Goal: Task Accomplishment & Management: Complete application form

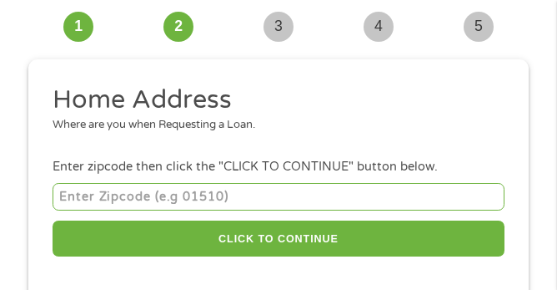
scroll to position [103, 0]
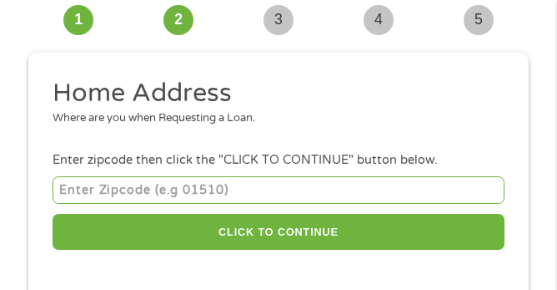
click at [75, 184] on input "number" at bounding box center [279, 190] width 452 height 28
type input "16501"
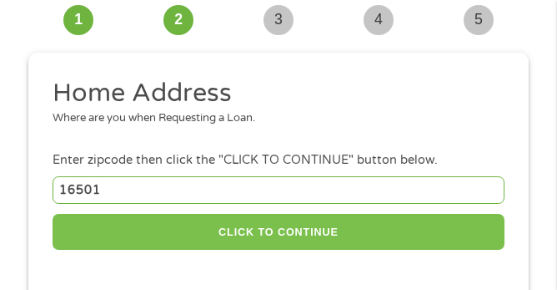
click at [315, 229] on button "CLICK TO CONTINUE" at bounding box center [279, 232] width 452 height 36
type input "16501"
type input "[GEOGRAPHIC_DATA]"
click at [265, 234] on button "CLICK TO CONTINUE" at bounding box center [279, 232] width 452 height 36
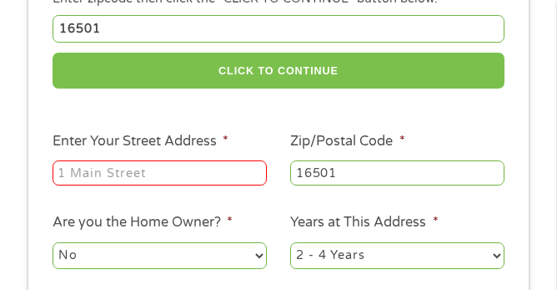
scroll to position [270, 0]
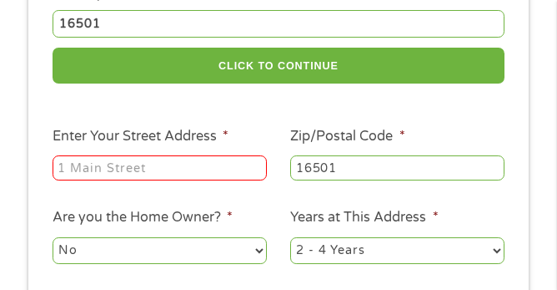
click at [72, 167] on input "Enter Your Street Address *" at bounding box center [160, 167] width 214 height 25
type input "303 boston store place 303"
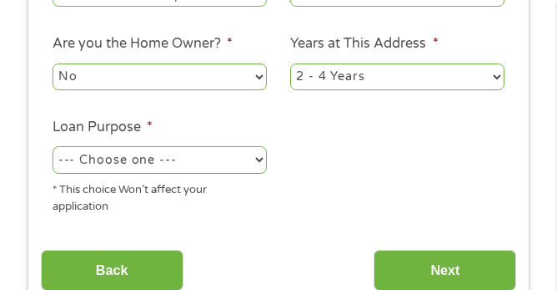
scroll to position [466, 0]
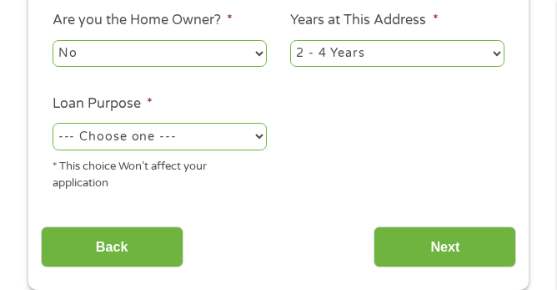
click at [258, 140] on select "--- Choose one --- Pay Bills Debt Consolidation Home Improvement Major Purchase…" at bounding box center [160, 136] width 214 height 27
select select "paybills"
click at [53, 126] on select "--- Choose one --- Pay Bills Debt Consolidation Home Improvement Major Purchase…" at bounding box center [160, 136] width 214 height 27
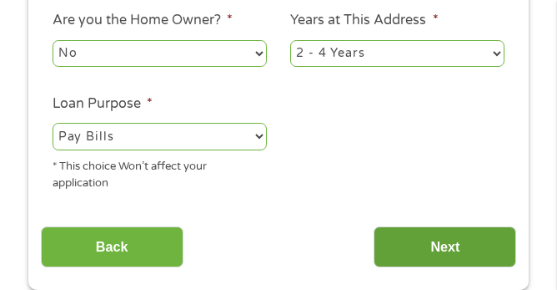
click at [440, 250] on input "Next" at bounding box center [445, 246] width 143 height 41
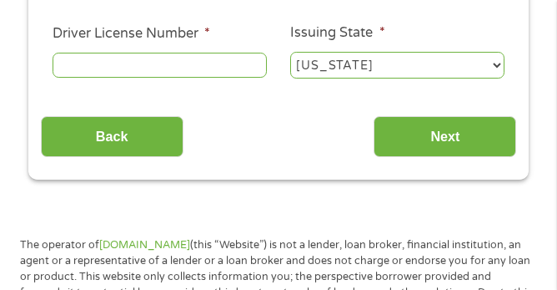
scroll to position [13, 0]
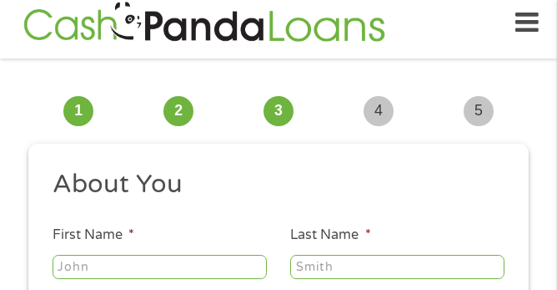
click at [86, 274] on input "First Name *" at bounding box center [160, 267] width 214 height 25
type input "[PERSON_NAME]"
type input "cote"
type input "[EMAIL_ADDRESS][DOMAIN_NAME]"
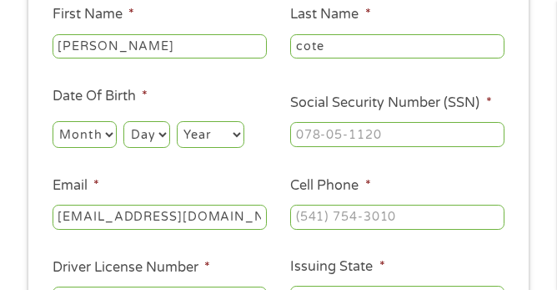
scroll to position [234, 0]
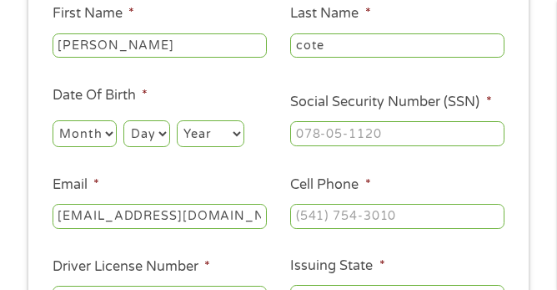
click at [103, 134] on select "Month 1 2 3 4 5 6 7 8 9 10 11 12" at bounding box center [85, 133] width 64 height 27
select select "2"
click at [53, 121] on select "Month 1 2 3 4 5 6 7 8 9 10 11 12" at bounding box center [85, 133] width 64 height 27
click at [144, 131] on select "Day 1 2 3 4 5 6 7 8 9 10 11 12 13 14 15 16 17 18 19 20 21 22 23 24 25 26 27 28 …" at bounding box center [147, 133] width 46 height 27
select select "14"
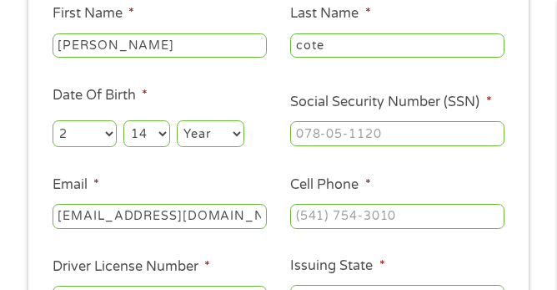
click at [124, 121] on select "Day 1 2 3 4 5 6 7 8 9 10 11 12 13 14 15 16 17 18 19 20 21 22 23 24 25 26 27 28 …" at bounding box center [147, 133] width 46 height 27
click at [218, 136] on select "Year [DATE] 2006 2005 2004 2003 2002 2001 2000 1999 1998 1997 1996 1995 1994 19…" at bounding box center [211, 133] width 68 height 27
select select "1963"
click at [179, 121] on select "Year [DATE] 2006 2005 2004 2003 2002 2001 2000 1999 1998 1997 1996 1995 1994 19…" at bounding box center [211, 133] width 68 height 27
click at [307, 134] on input "Social Security Number (SSN) *" at bounding box center [397, 133] width 214 height 25
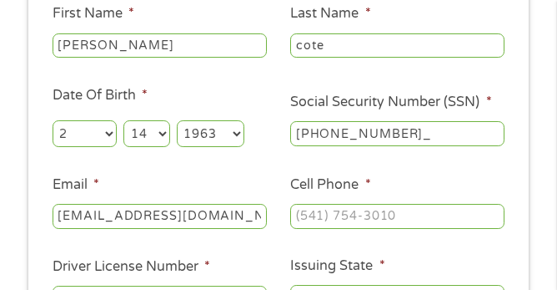
type input "184-56-6960"
click at [310, 217] on input "Cell Phone *" at bounding box center [397, 216] width 214 height 25
type input "[PHONE_NUMBER]"
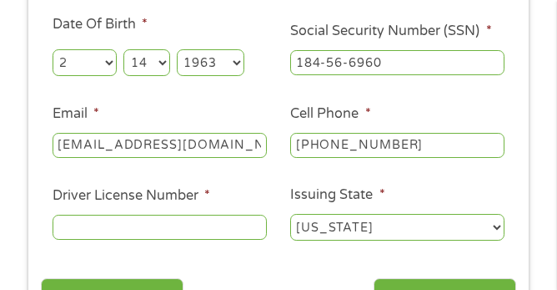
scroll to position [306, 0]
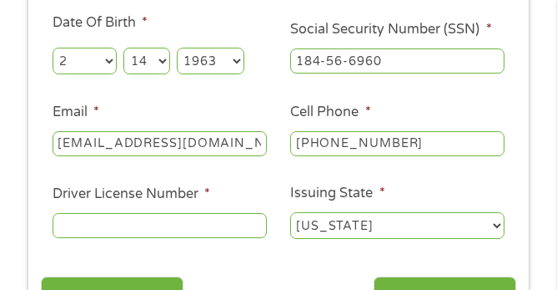
click at [86, 230] on input "Driver License Number *" at bounding box center [160, 225] width 214 height 25
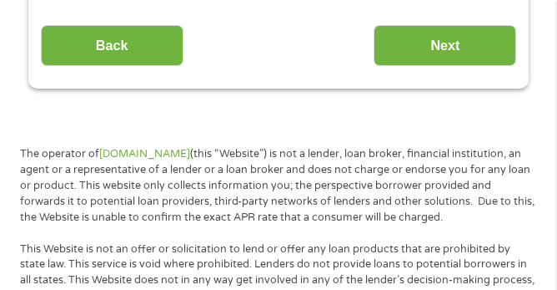
scroll to position [562, 0]
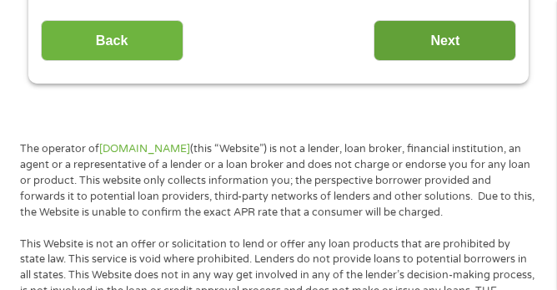
type input "19907269"
click at [445, 50] on input "Next" at bounding box center [445, 40] width 143 height 41
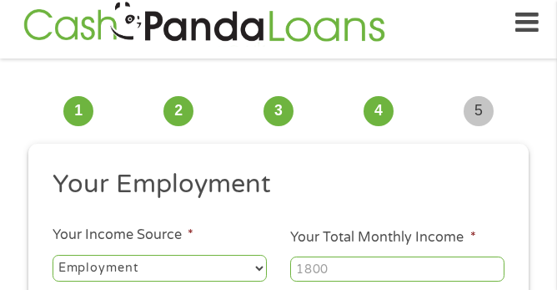
scroll to position [7, 7]
click at [256, 260] on select "--- Choose one --- Employment [DEMOGRAPHIC_DATA] Benefits" at bounding box center [160, 268] width 214 height 27
select select "benefits"
click at [53, 255] on select "--- Choose one --- Employment [DEMOGRAPHIC_DATA] Benefits" at bounding box center [160, 268] width 214 height 27
type input "Other"
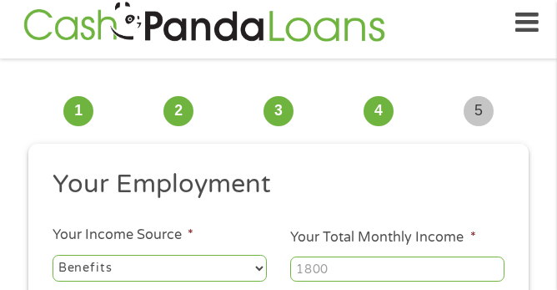
type input "[PHONE_NUMBER]"
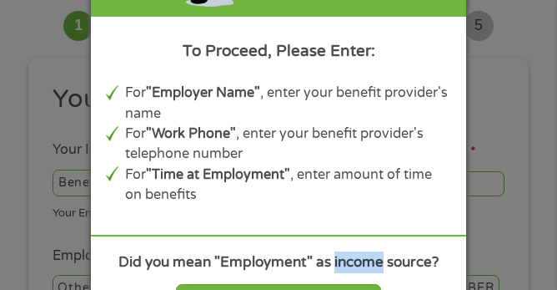
scroll to position [101, 0]
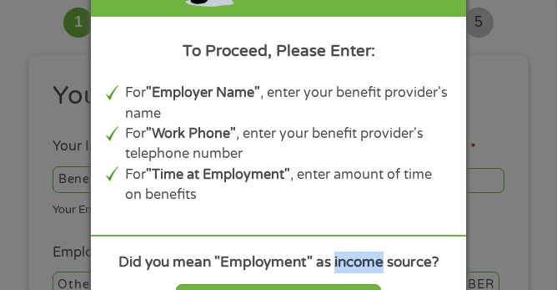
click at [521, 230] on div "Panda Tips To Proceed, Please Enter: For "Employer Name" , enter your benefit p…" at bounding box center [278, 145] width 557 height 290
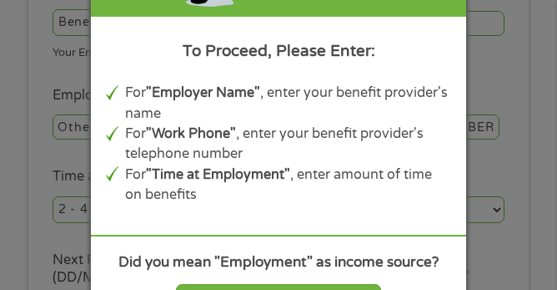
scroll to position [259, 0]
click at [502, 61] on div "Panda Tips To Proceed, Please Enter: For "Employer Name" , enter your benefit p…" at bounding box center [278, 145] width 557 height 290
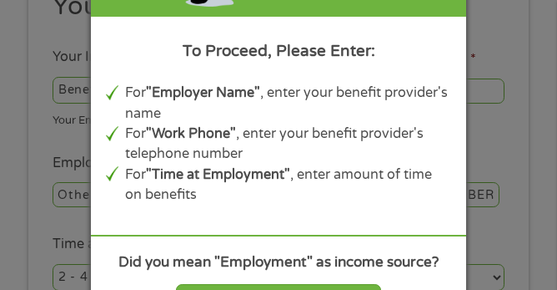
scroll to position [0, 0]
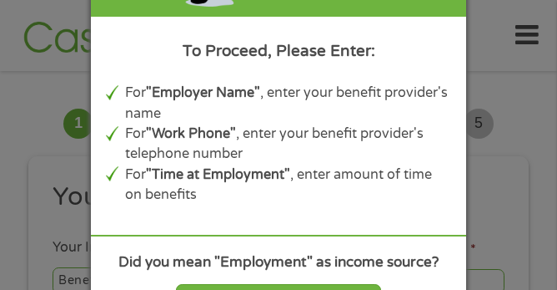
click at [123, 40] on div "To Proceed, Please Enter:" at bounding box center [278, 50] width 345 height 23
click at [23, 92] on div "Panda Tips To Proceed, Please Enter: For "Employer Name" , enter your benefit p…" at bounding box center [278, 145] width 557 height 290
click at [1, 23] on div "Panda Tips To Proceed, Please Enter: For "Employer Name" , enter your benefit p…" at bounding box center [278, 145] width 557 height 290
click at [431, 58] on div "To Proceed, Please Enter:" at bounding box center [278, 50] width 345 height 23
click at [451, 57] on div "To Proceed, Please Enter:" at bounding box center [278, 50] width 345 height 23
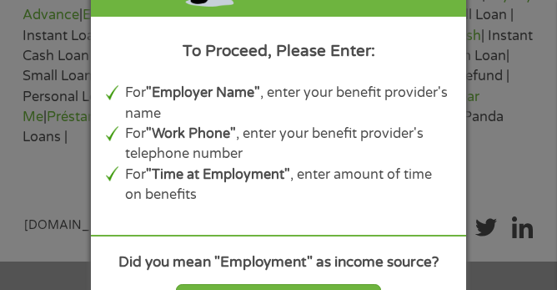
scroll to position [2222, 0]
click at [507, 194] on div "Panda Tips To Proceed, Please Enter: For "Employer Name" , enter your benefit p…" at bounding box center [278, 145] width 557 height 290
select select "fullTime"
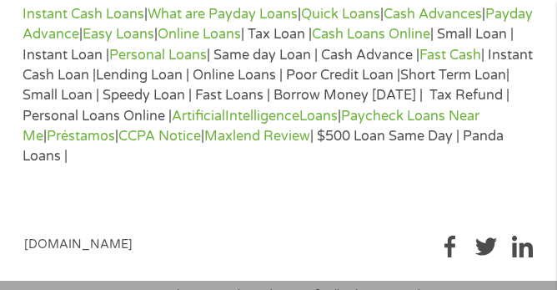
scroll to position [2060, 0]
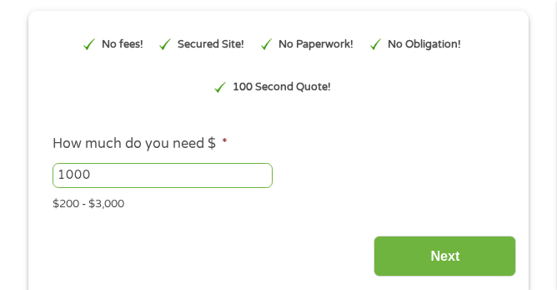
scroll to position [155, 0]
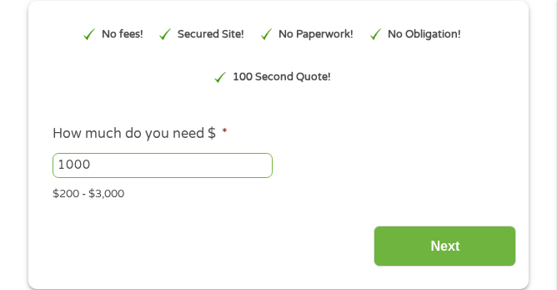
click at [100, 170] on input "1000" at bounding box center [163, 165] width 220 height 25
type input "1"
click at [471, 183] on div "$200 - $3,000" at bounding box center [279, 191] width 452 height 23
click at [113, 164] on input "15000" at bounding box center [163, 165] width 220 height 25
type input "1500"
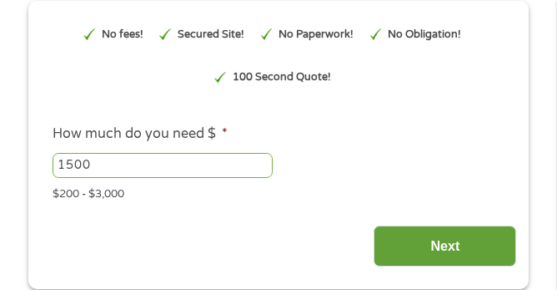
click at [436, 254] on input "Next" at bounding box center [445, 245] width 143 height 41
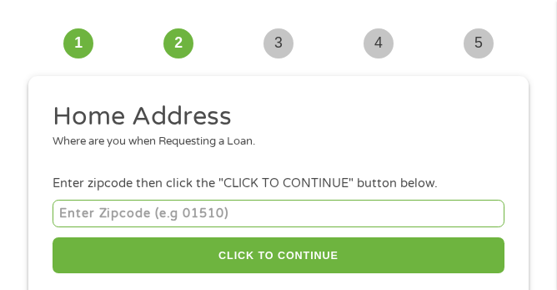
scroll to position [78, 0]
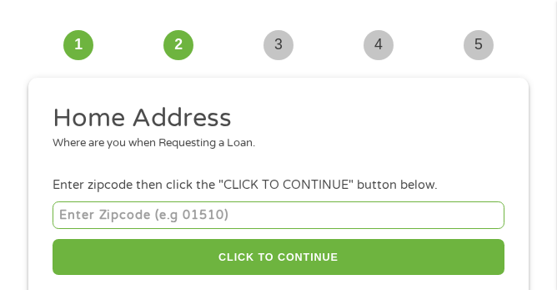
click at [70, 214] on input "number" at bounding box center [279, 215] width 452 height 28
type input "16501"
select select "[US_STATE]"
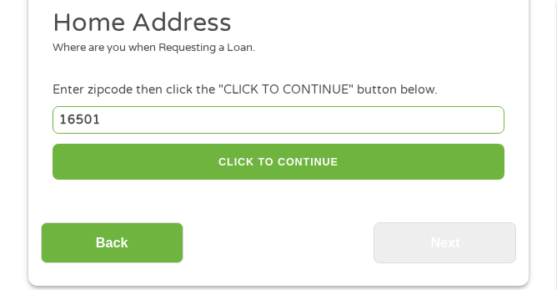
scroll to position [179, 0]
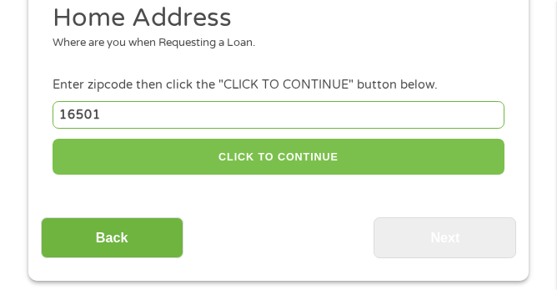
click at [189, 156] on button "CLICK TO CONTINUE" at bounding box center [279, 157] width 452 height 36
type input "16501"
type input "[GEOGRAPHIC_DATA]"
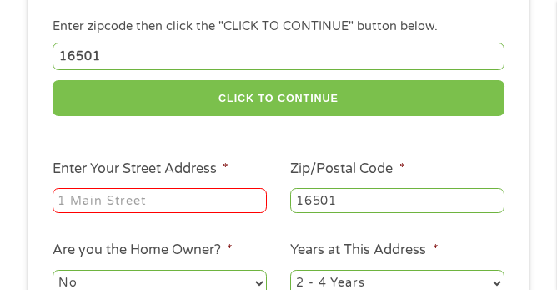
scroll to position [238, 0]
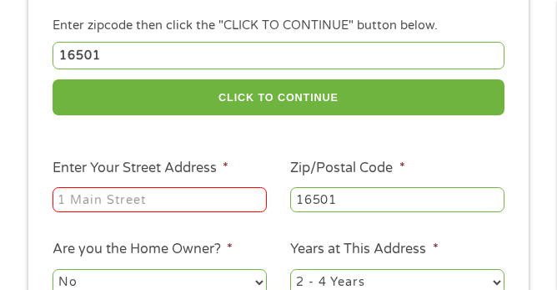
click at [136, 200] on input "Enter Your Street Address *" at bounding box center [160, 199] width 214 height 25
type input "303 boston store place 303"
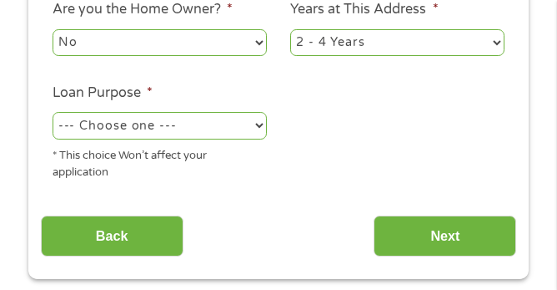
scroll to position [478, 0]
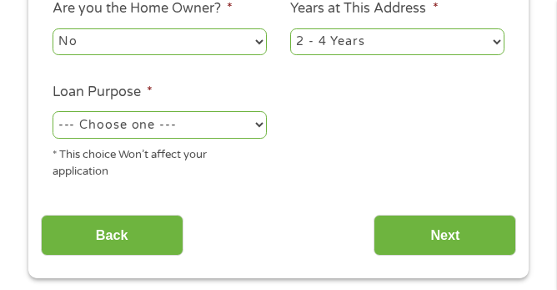
click at [224, 134] on select "--- Choose one --- Pay Bills Debt Consolidation Home Improvement Major Purchase…" at bounding box center [160, 124] width 214 height 27
select select "other"
click at [53, 114] on select "--- Choose one --- Pay Bills Debt Consolidation Home Improvement Major Purchase…" at bounding box center [160, 124] width 214 height 27
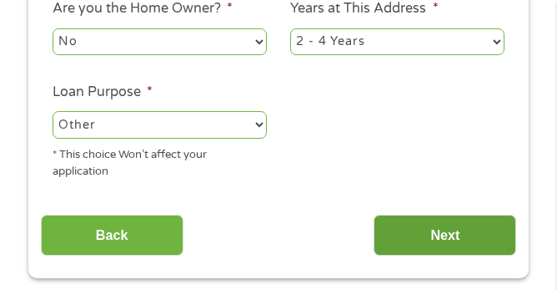
click at [432, 230] on input "Next" at bounding box center [445, 234] width 143 height 41
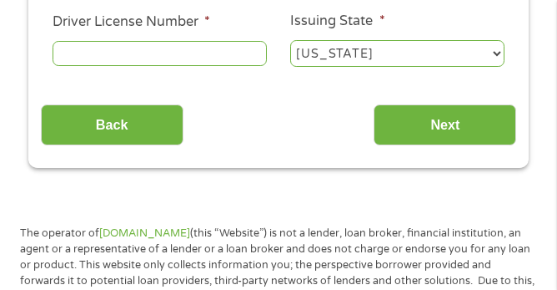
scroll to position [13, 0]
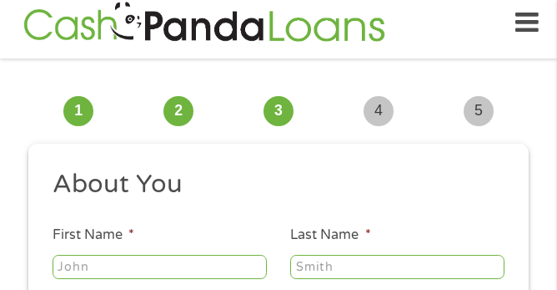
click at [97, 270] on input "First Name *" at bounding box center [160, 267] width 214 height 25
type input "[PERSON_NAME]"
type input "cote"
type input "[EMAIL_ADDRESS][DOMAIN_NAME]"
click at [393, 263] on input "cote" at bounding box center [397, 267] width 214 height 25
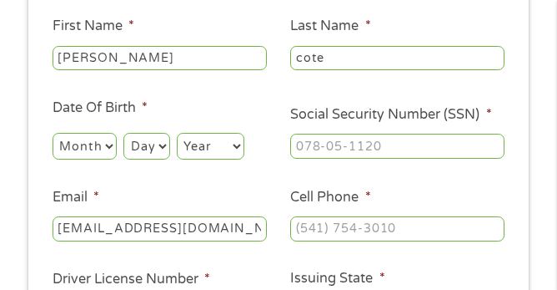
scroll to position [224, 0]
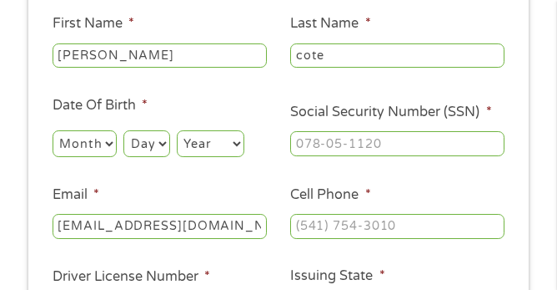
click at [109, 147] on select "Month 1 2 3 4 5 6 7 8 9 10 11 12" at bounding box center [85, 143] width 64 height 27
select select "2"
click at [53, 131] on select "Month 1 2 3 4 5 6 7 8 9 10 11 12" at bounding box center [85, 143] width 64 height 27
click at [140, 138] on select "Day 1 2 3 4 5 6 7 8 9 10 11 12 13 14 15 16 17 18 19 20 21 22 23 24 25 26 27 28 …" at bounding box center [147, 143] width 46 height 27
select select "14"
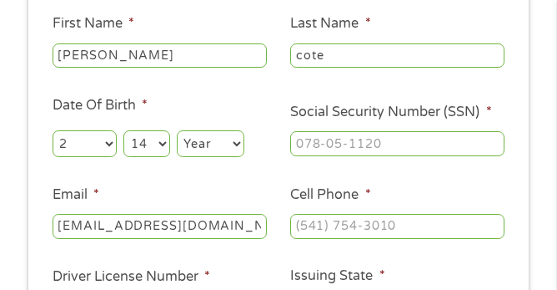
click at [124, 131] on select "Day 1 2 3 4 5 6 7 8 9 10 11 12 13 14 15 16 17 18 19 20 21 22 23 24 25 26 27 28 …" at bounding box center [147, 143] width 46 height 27
click at [211, 144] on select "Year [DATE] 2006 2005 2004 2003 2002 2001 2000 1999 1998 1997 1996 1995 1994 19…" at bounding box center [211, 143] width 68 height 27
select select "1963"
click at [179, 131] on select "Year [DATE] 2006 2005 2004 2003 2002 2001 2000 1999 1998 1997 1996 1995 1994 19…" at bounding box center [211, 143] width 68 height 27
click at [305, 144] on input "Social Security Number (SSN) *" at bounding box center [397, 143] width 214 height 25
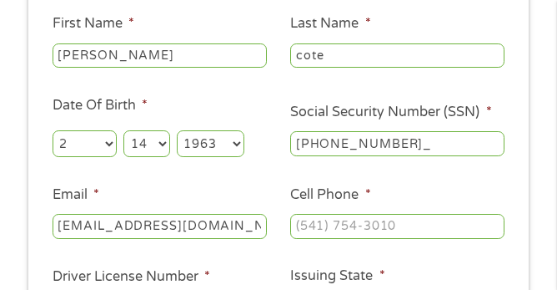
type input "184-56-6960"
click at [315, 224] on input "Cell Phone *" at bounding box center [397, 226] width 214 height 25
type input "(814) 73_-____"
click at [365, 266] on ul "About You This field is hidden when viewing the form Title * --- Choose one ---…" at bounding box center [279, 147] width 477 height 380
click at [323, 226] on input "Cell Phone *" at bounding box center [397, 226] width 214 height 25
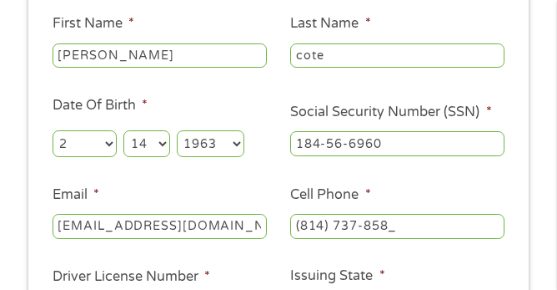
type input "[PHONE_NUMBER]"
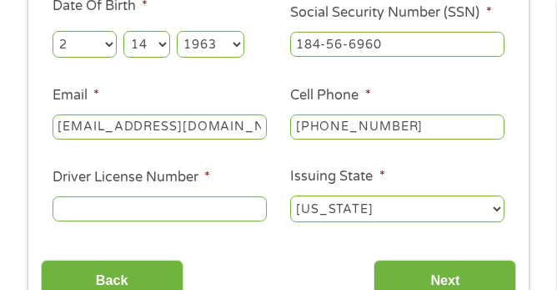
scroll to position [325, 0]
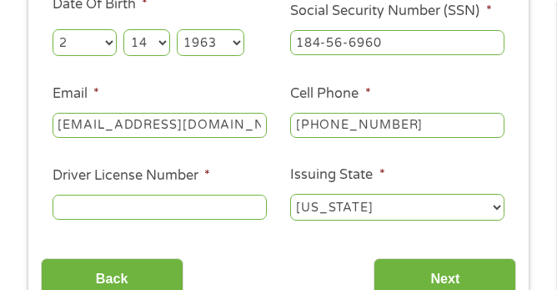
click at [108, 206] on input "Driver License Number *" at bounding box center [160, 206] width 214 height 25
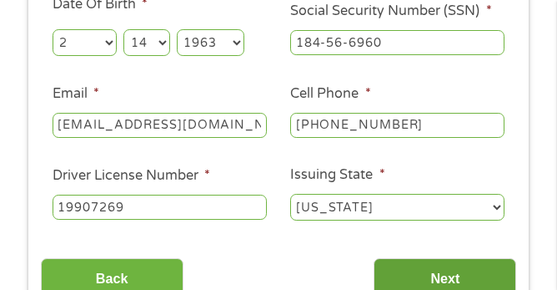
type input "19907269"
click at [421, 275] on input "Next" at bounding box center [445, 278] width 143 height 41
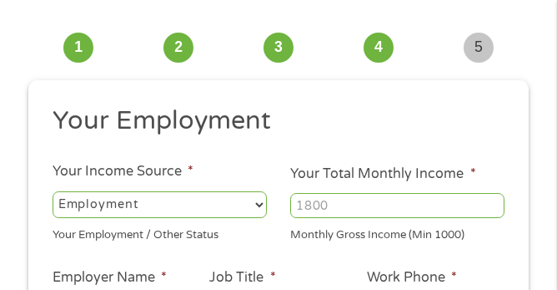
scroll to position [81, 0]
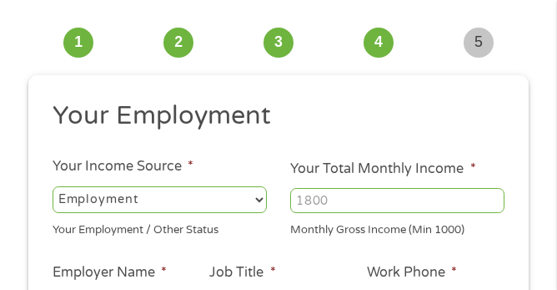
click at [254, 200] on select "--- Choose one --- Employment [DEMOGRAPHIC_DATA] Benefits" at bounding box center [160, 199] width 214 height 27
select select "benefits"
click at [53, 186] on select "--- Choose one --- Employment [DEMOGRAPHIC_DATA] Benefits" at bounding box center [160, 199] width 214 height 27
type input "Other"
type input "[PHONE_NUMBER]"
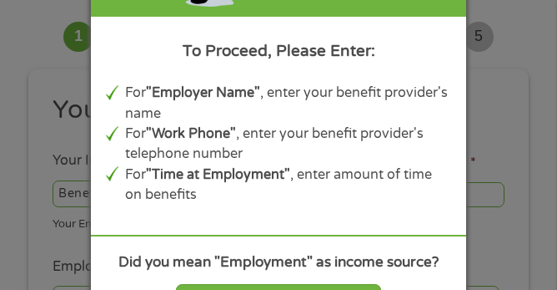
scroll to position [88, 0]
click at [45, 165] on div "Panda Tips To Proceed, Please Enter: For "Employer Name" , enter your benefit p…" at bounding box center [278, 145] width 557 height 290
click at [44, 167] on div "Panda Tips To Proceed, Please Enter: For "Employer Name" , enter your benefit p…" at bounding box center [278, 145] width 557 height 290
click at [58, 125] on div "Panda Tips To Proceed, Please Enter: For "Employer Name" , enter your benefit p…" at bounding box center [278, 145] width 557 height 290
click at [38, 214] on div "Panda Tips To Proceed, Please Enter: For "Employer Name" , enter your benefit p…" at bounding box center [278, 145] width 557 height 290
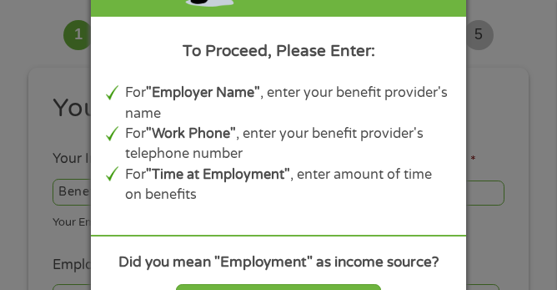
click at [24, 164] on div "Panda Tips To Proceed, Please Enter: For "Employer Name" , enter your benefit p…" at bounding box center [278, 145] width 557 height 290
click at [209, 91] on b ""Employer Name"" at bounding box center [203, 92] width 114 height 17
click at [252, 260] on div "Did you mean "Employment" as income source?" at bounding box center [278, 262] width 345 height 22
click at [369, 265] on div "Did you mean "Employment" as income source?" at bounding box center [278, 262] width 345 height 22
click at [428, 261] on div "Did you mean "Employment" as income source?" at bounding box center [278, 262] width 345 height 22
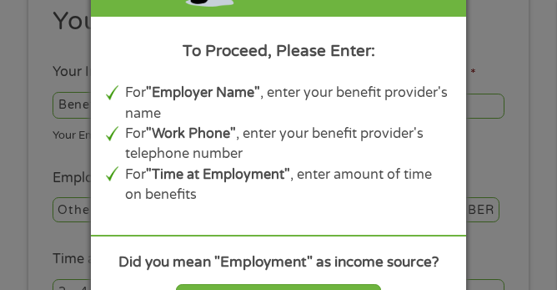
scroll to position [176, 0]
